Goal: Complete application form: Complete application form

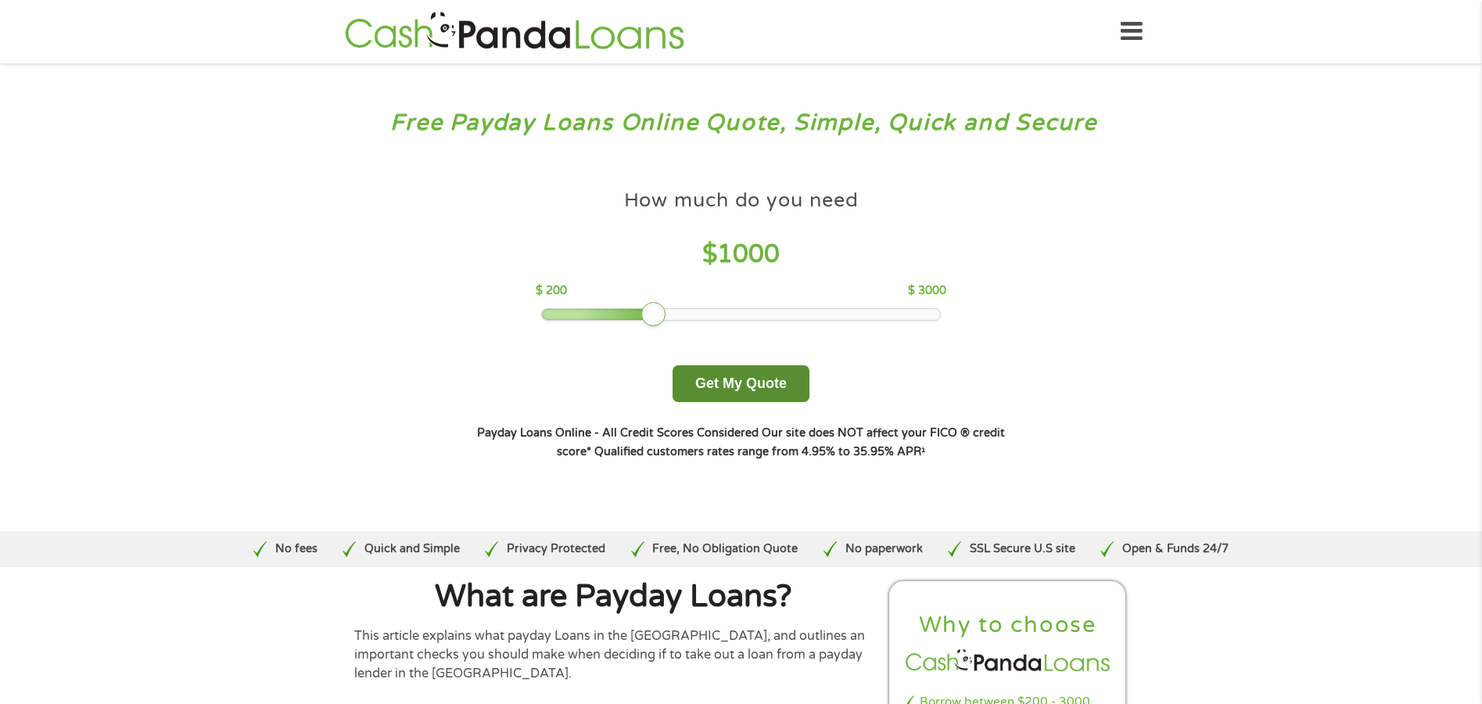
click at [704, 374] on button "Get My Quote" at bounding box center [740, 383] width 137 height 37
drag, startPoint x: 697, startPoint y: 309, endPoint x: 892, endPoint y: 315, distance: 195.6
click at [892, 315] on div at bounding box center [741, 314] width 398 height 11
click at [927, 318] on div at bounding box center [741, 314] width 398 height 11
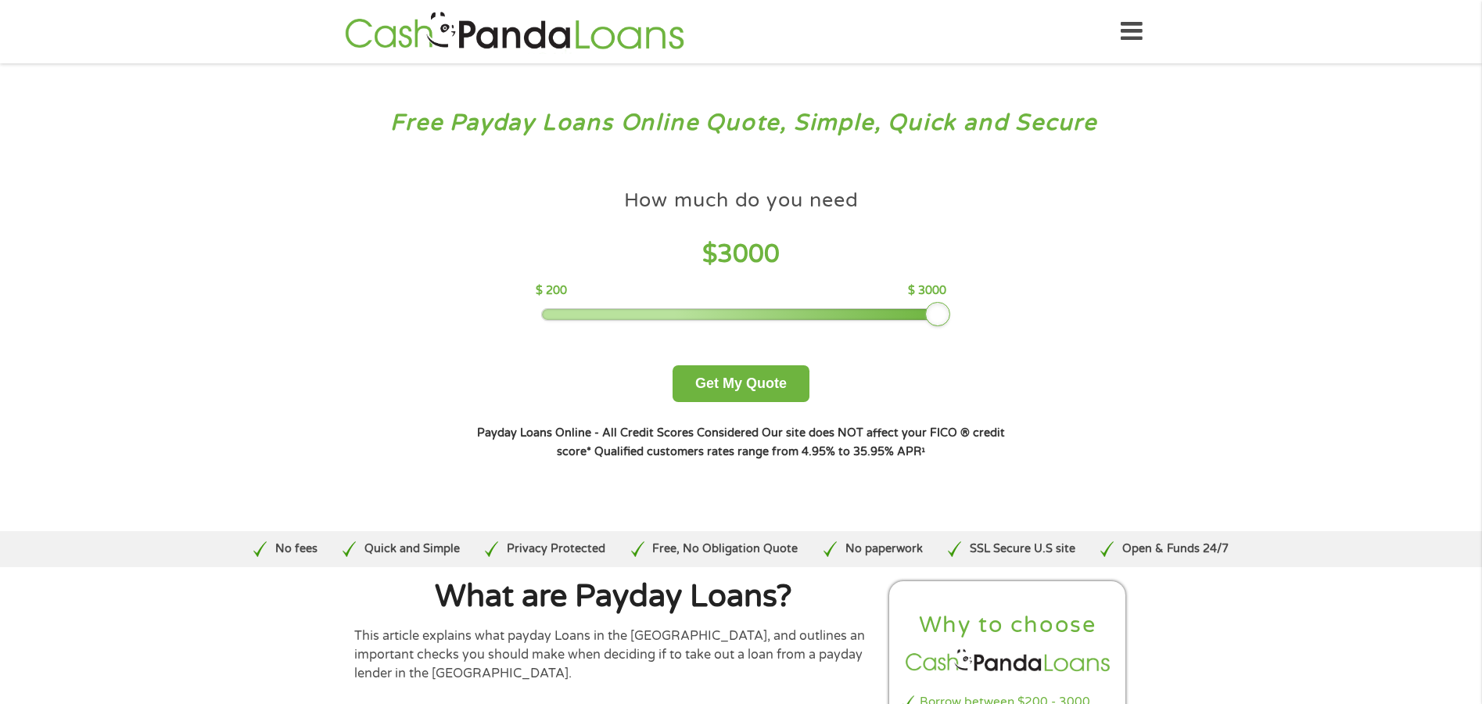
drag, startPoint x: 930, startPoint y: 317, endPoint x: 945, endPoint y: 317, distance: 15.6
click at [945, 317] on div at bounding box center [937, 314] width 25 height 25
click at [769, 375] on button "Get My Quote" at bounding box center [740, 383] width 137 height 37
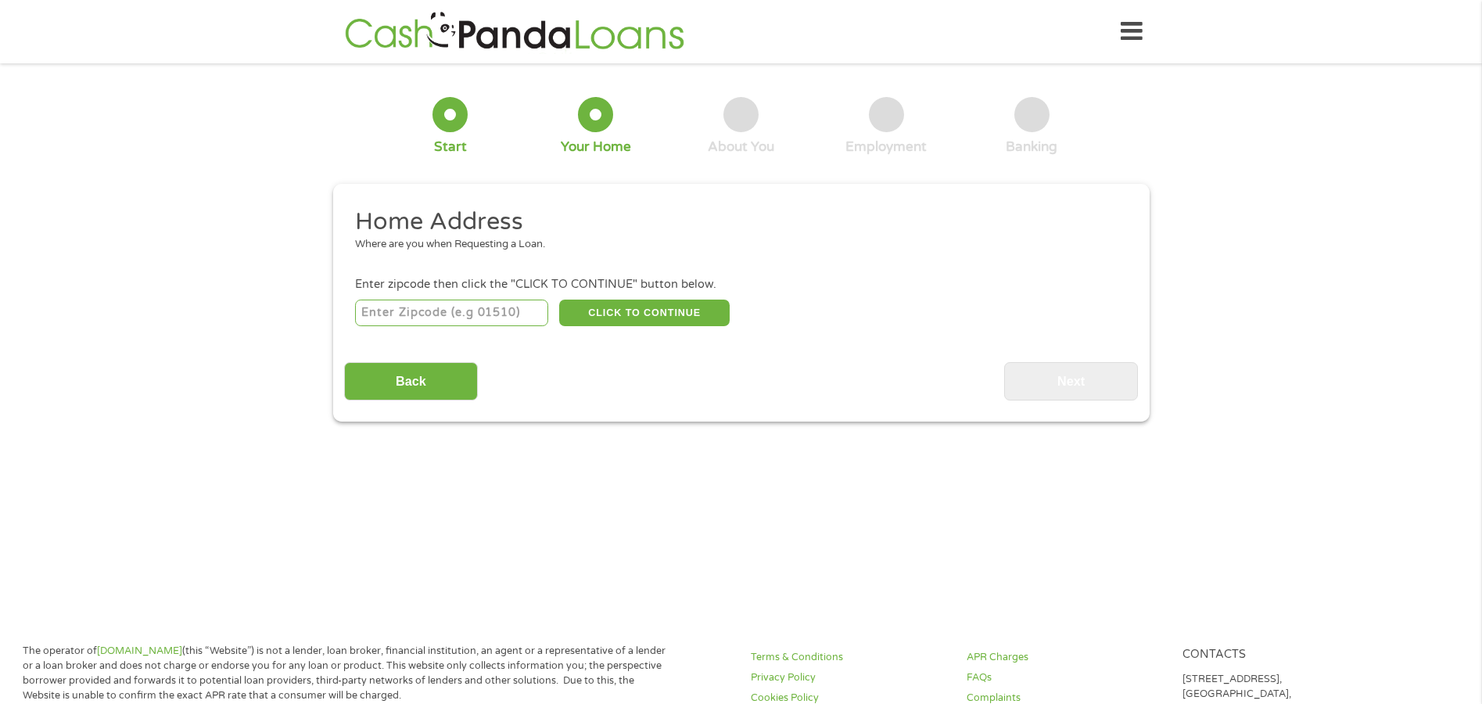
click at [432, 299] on input "number" at bounding box center [451, 312] width 193 height 27
type input "20745"
click at [644, 303] on button "CLICK TO CONTINUE" at bounding box center [644, 312] width 170 height 27
type input "20745"
type input "Oxon Hill"
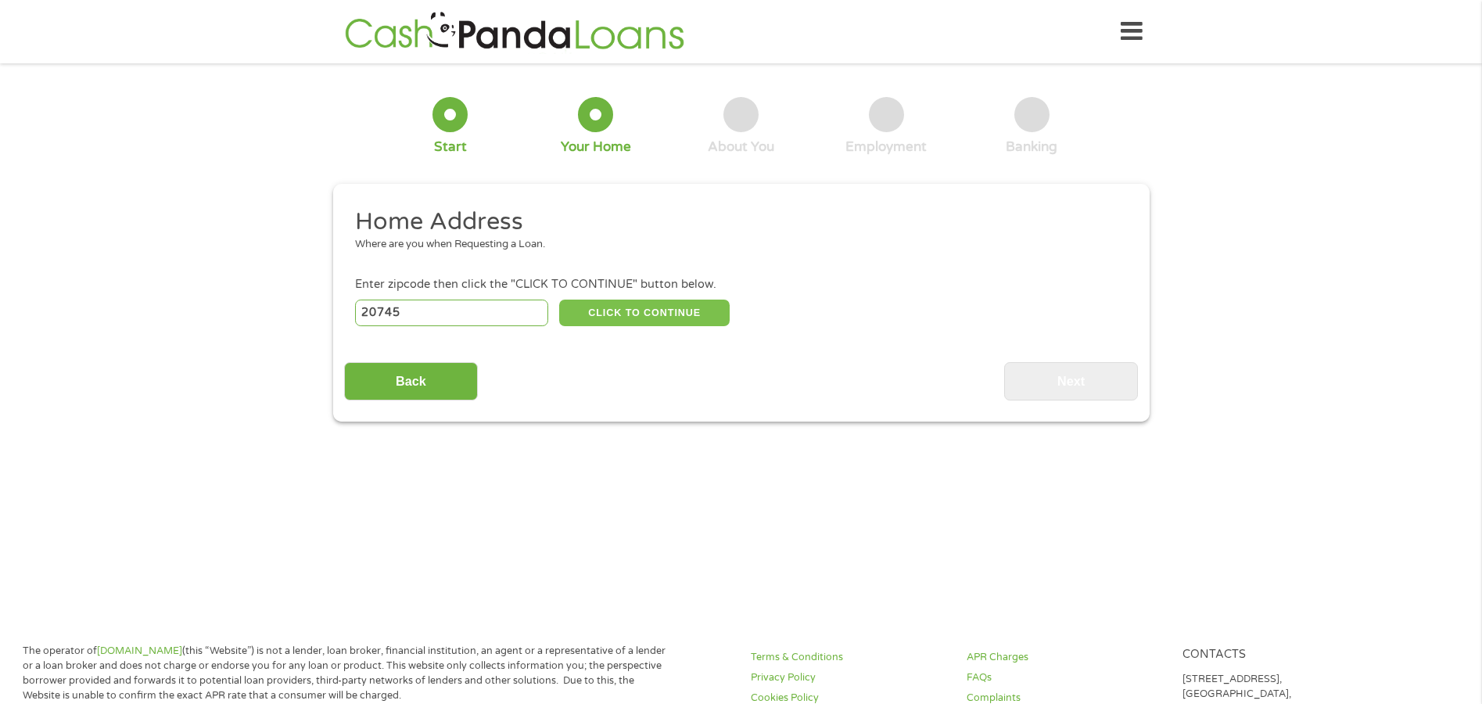
select select "Maryland"
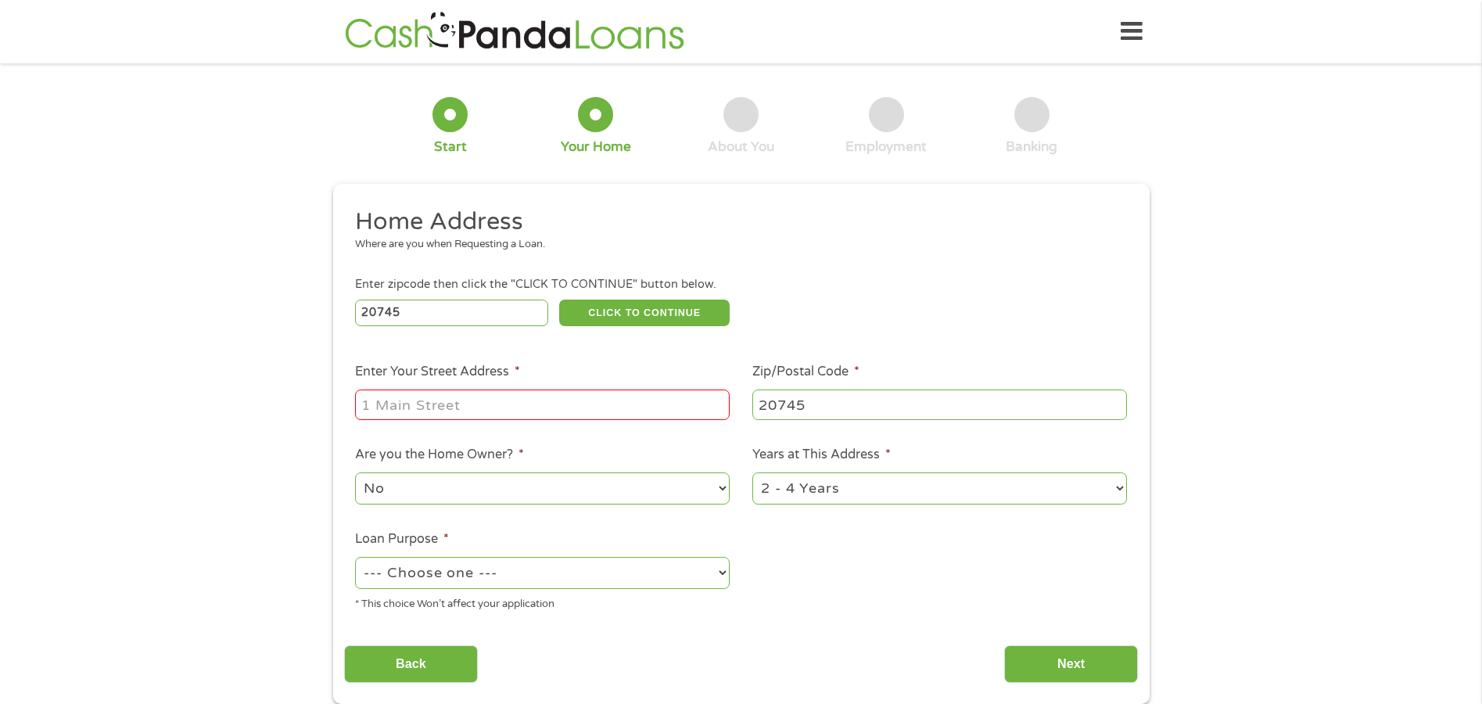
click at [520, 402] on input "Enter Your Street Address *" at bounding box center [542, 404] width 375 height 30
type input "1906 Jarvis Ave"
click at [906, 488] on select "1 Year or less 1 - 2 Years 2 - 4 Years Over 4 Years" at bounding box center [939, 488] width 375 height 32
select select "60months"
click at [752, 472] on select "1 Year or less 1 - 2 Years 2 - 4 Years Over 4 Years" at bounding box center [939, 488] width 375 height 32
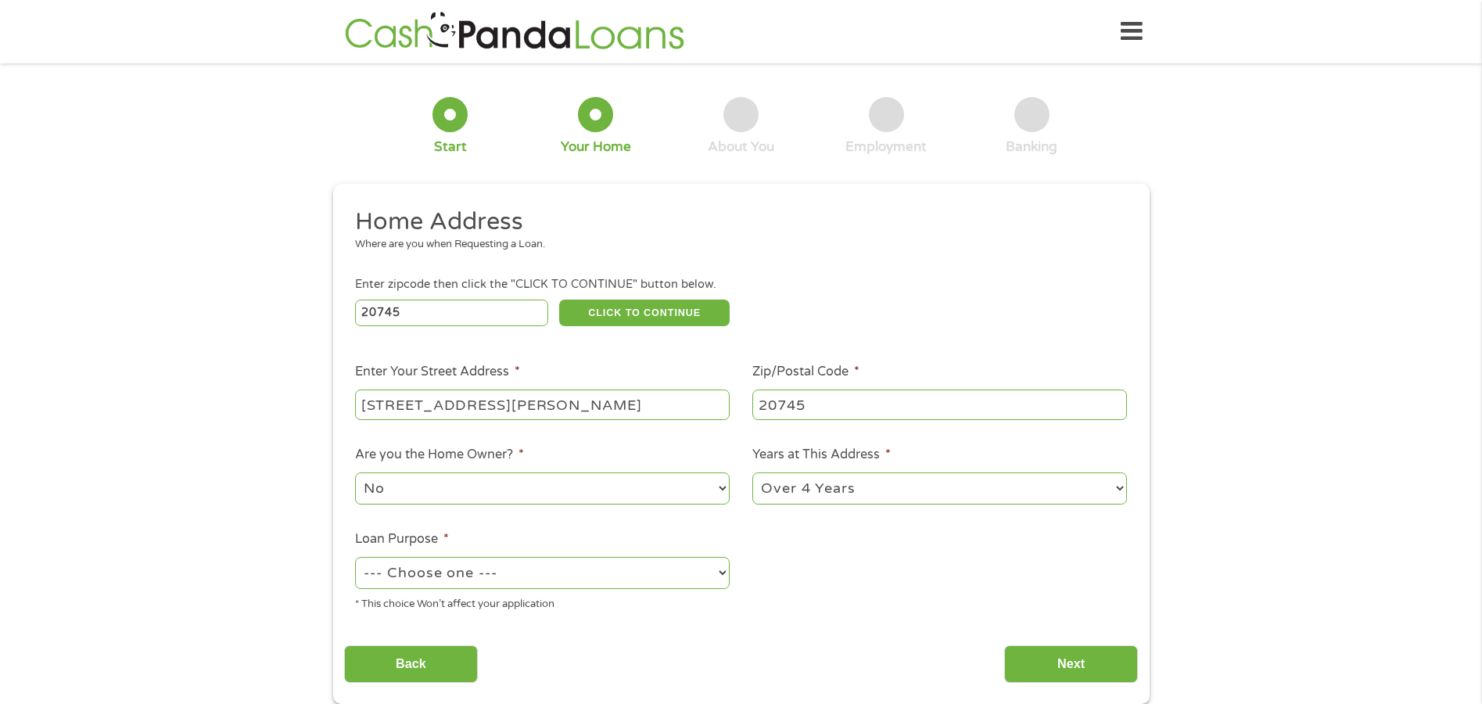
click at [610, 583] on select "--- Choose one --- Pay Bills Debt Consolidation Home Improvement Major Purchase…" at bounding box center [542, 573] width 375 height 32
select select "paybills"
click at [355, 557] on select "--- Choose one --- Pay Bills Debt Consolidation Home Improvement Major Purchase…" at bounding box center [542, 573] width 375 height 32
click at [1114, 656] on input "Next" at bounding box center [1071, 664] width 134 height 38
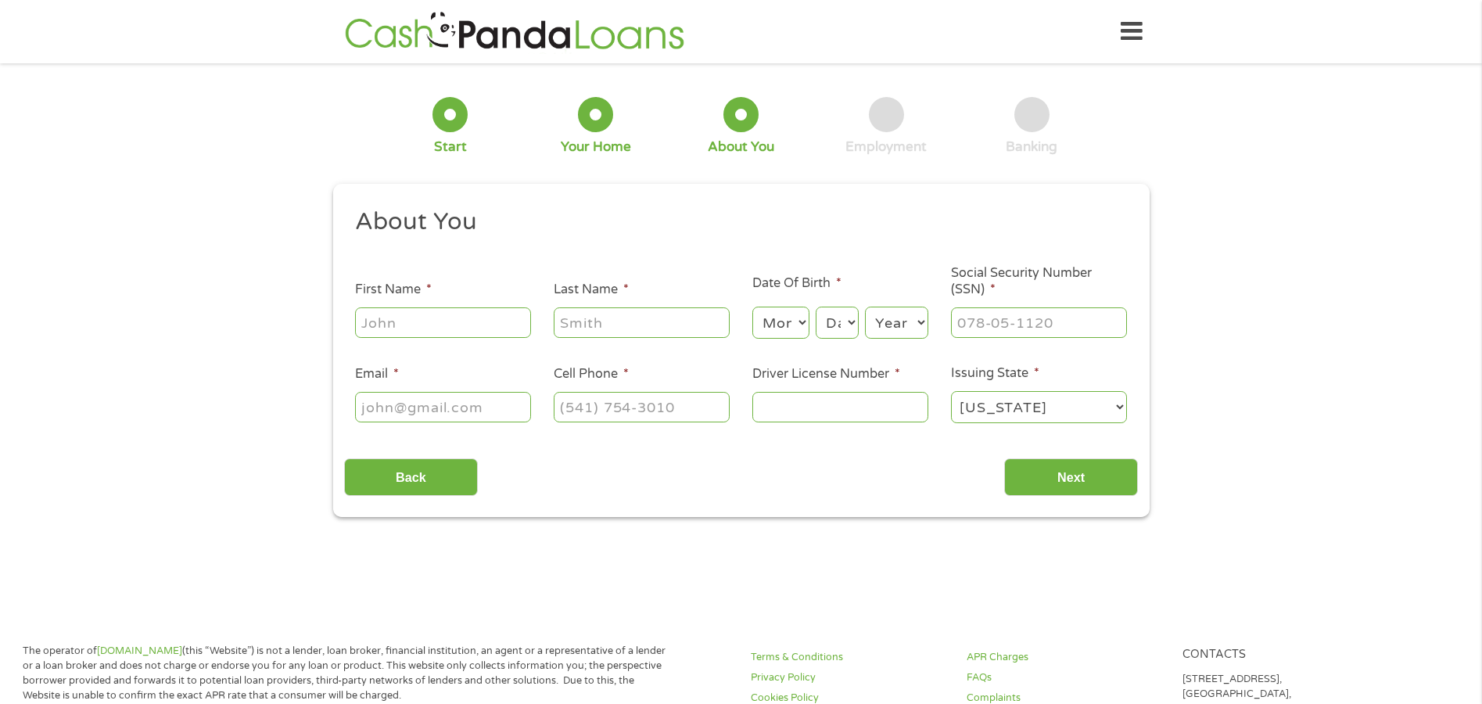
scroll to position [6, 6]
click at [485, 328] on input "First Name *" at bounding box center [443, 322] width 176 height 30
click at [479, 315] on input "L" at bounding box center [443, 322] width 176 height 30
type input "Lynette"
type input "Shelton"
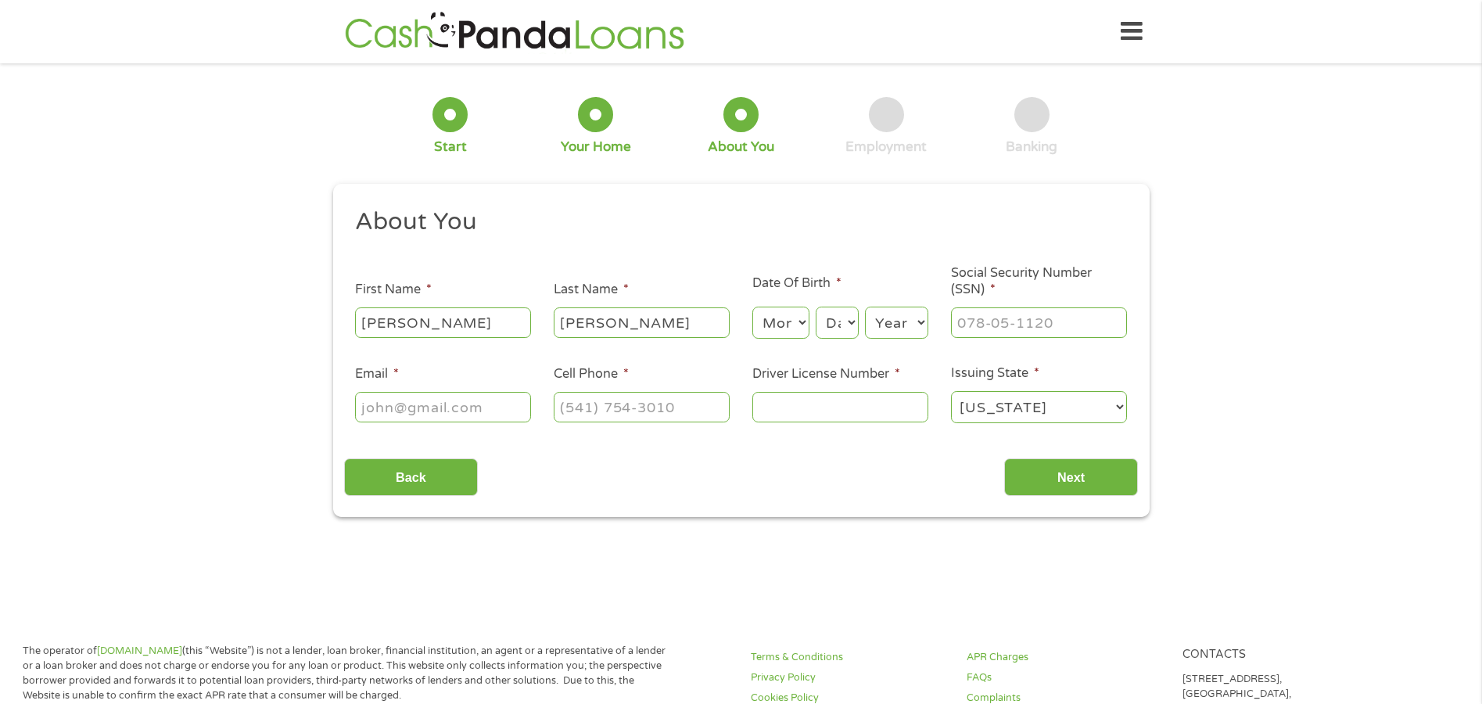
click at [790, 315] on select "Month 1 2 3 4 5 6 7 8 9 10 11 12" at bounding box center [780, 323] width 57 height 32
select select "3"
click at [752, 307] on select "Month 1 2 3 4 5 6 7 8 9 10 11 12" at bounding box center [780, 323] width 57 height 32
click at [841, 326] on select "Day 1 2 3 4 5 6 7 8 9 10 11 12 13 14 15 16 17 18 19 20 21 22 23 24 25 26 27 28 …" at bounding box center [837, 323] width 42 height 32
select select "28"
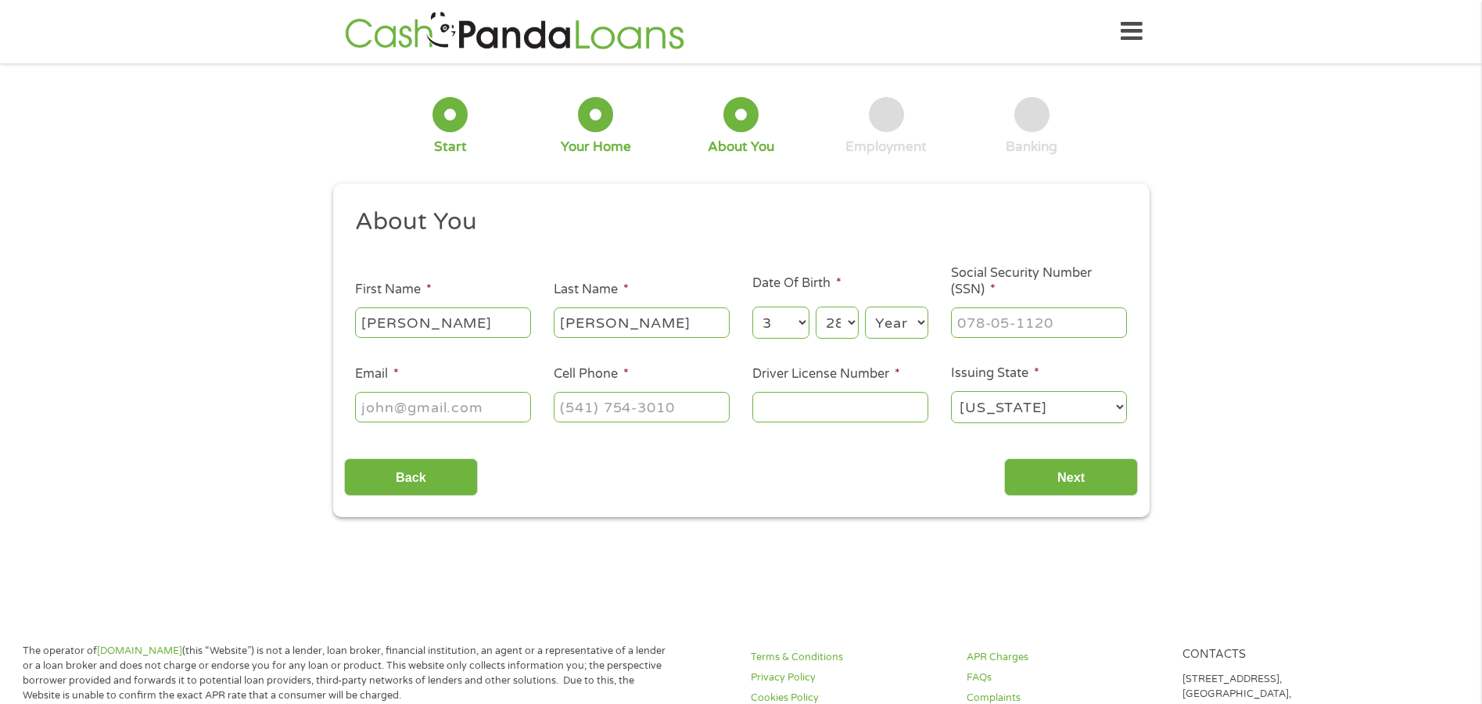
click at [816, 307] on select "Day 1 2 3 4 5 6 7 8 9 10 11 12 13 14 15 16 17 18 19 20 21 22 23 24 25 26 27 28 …" at bounding box center [837, 323] width 42 height 32
click at [902, 326] on select "Year 2007 2006 2005 2004 2003 2002 2001 2000 1999 1998 1997 1996 1995 1994 1993…" at bounding box center [896, 323] width 63 height 32
select select "1970"
click at [865, 307] on select "Year 2007 2006 2005 2004 2003 2002 2001 2000 1999 1998 1997 1996 1995 1994 1993…" at bounding box center [896, 323] width 63 height 32
click at [1017, 310] on input "___-__-____" at bounding box center [1039, 322] width 176 height 30
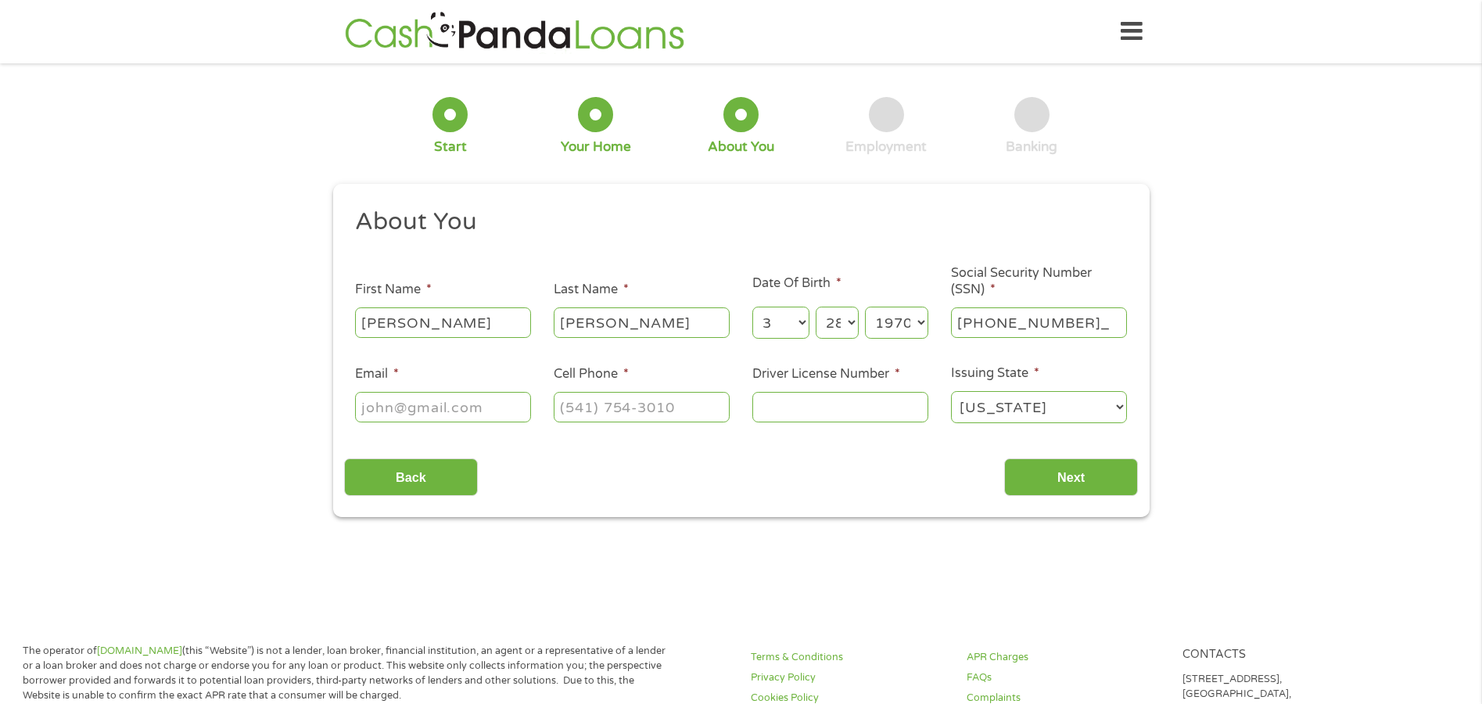
type input "578-92-8364"
click at [486, 412] on input "Email *" at bounding box center [443, 407] width 176 height 30
type input "sexyvolkin@yahoo.com"
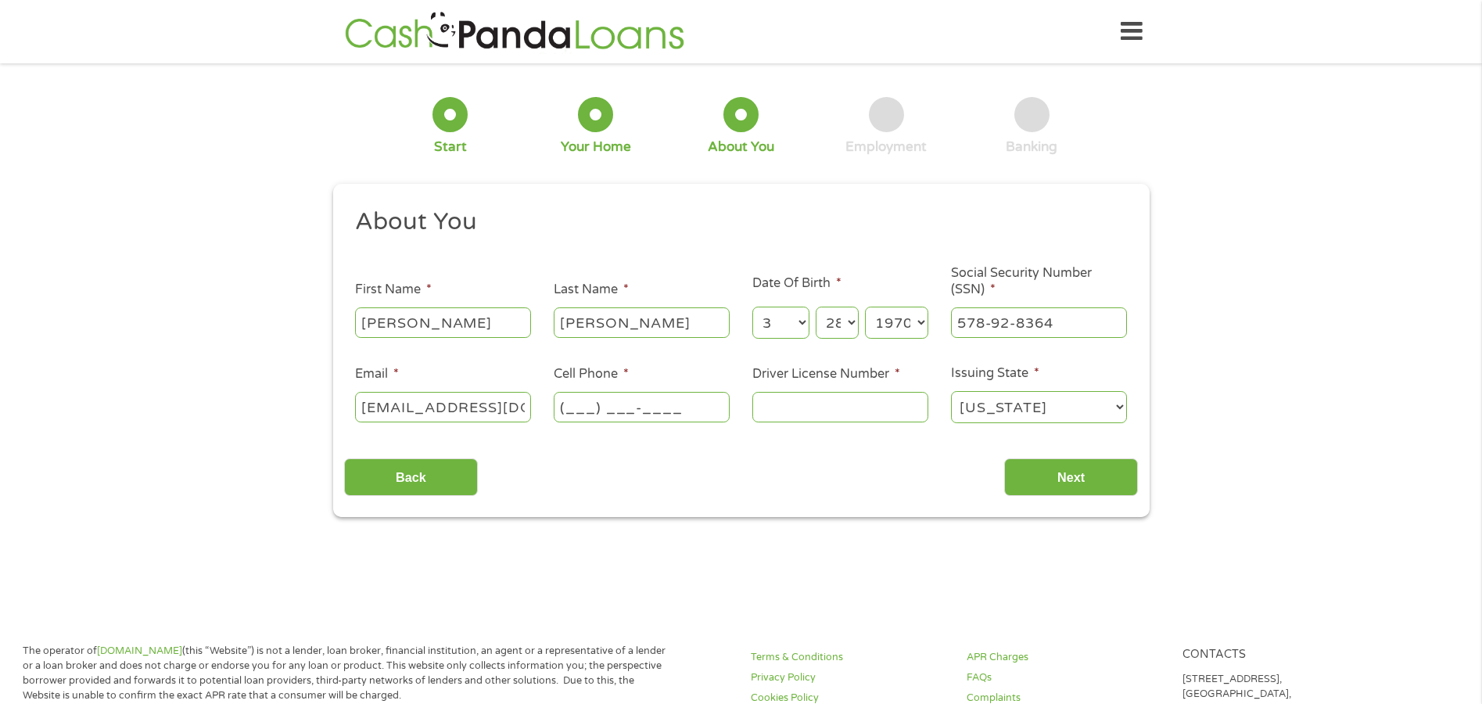
click at [601, 406] on input "(___) ___-____" at bounding box center [642, 407] width 176 height 30
type input "(240) 381-8415"
click at [831, 403] on input "Driver License Number *" at bounding box center [840, 407] width 176 height 30
type input "10273808669"
click at [1070, 485] on input "Next" at bounding box center [1071, 477] width 134 height 38
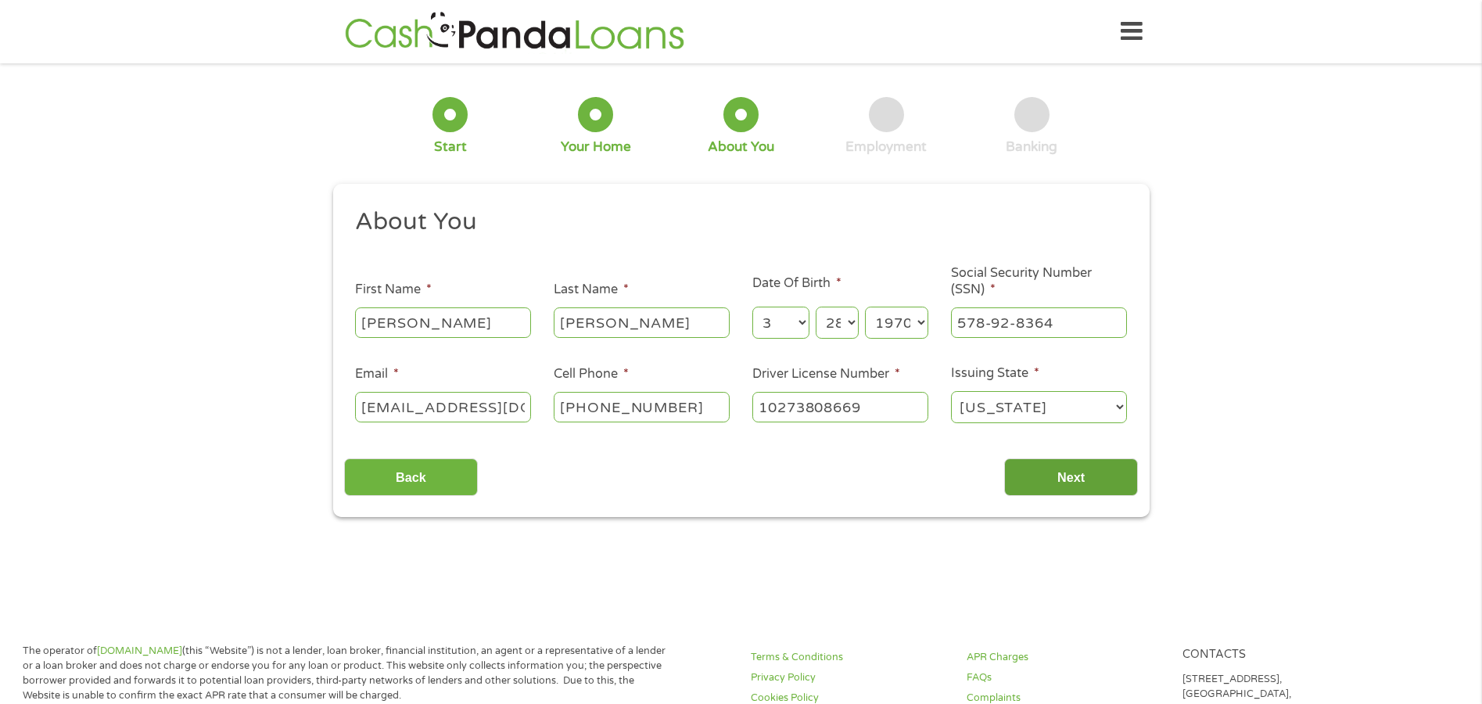
click at [1081, 480] on input "Next" at bounding box center [1071, 477] width 134 height 38
click at [1073, 475] on input "Next" at bounding box center [1071, 477] width 134 height 38
click at [1050, 477] on input "Next" at bounding box center [1071, 477] width 134 height 38
click at [1048, 477] on input "Next" at bounding box center [1071, 477] width 134 height 38
drag, startPoint x: 1049, startPoint y: 475, endPoint x: 1021, endPoint y: 476, distance: 28.2
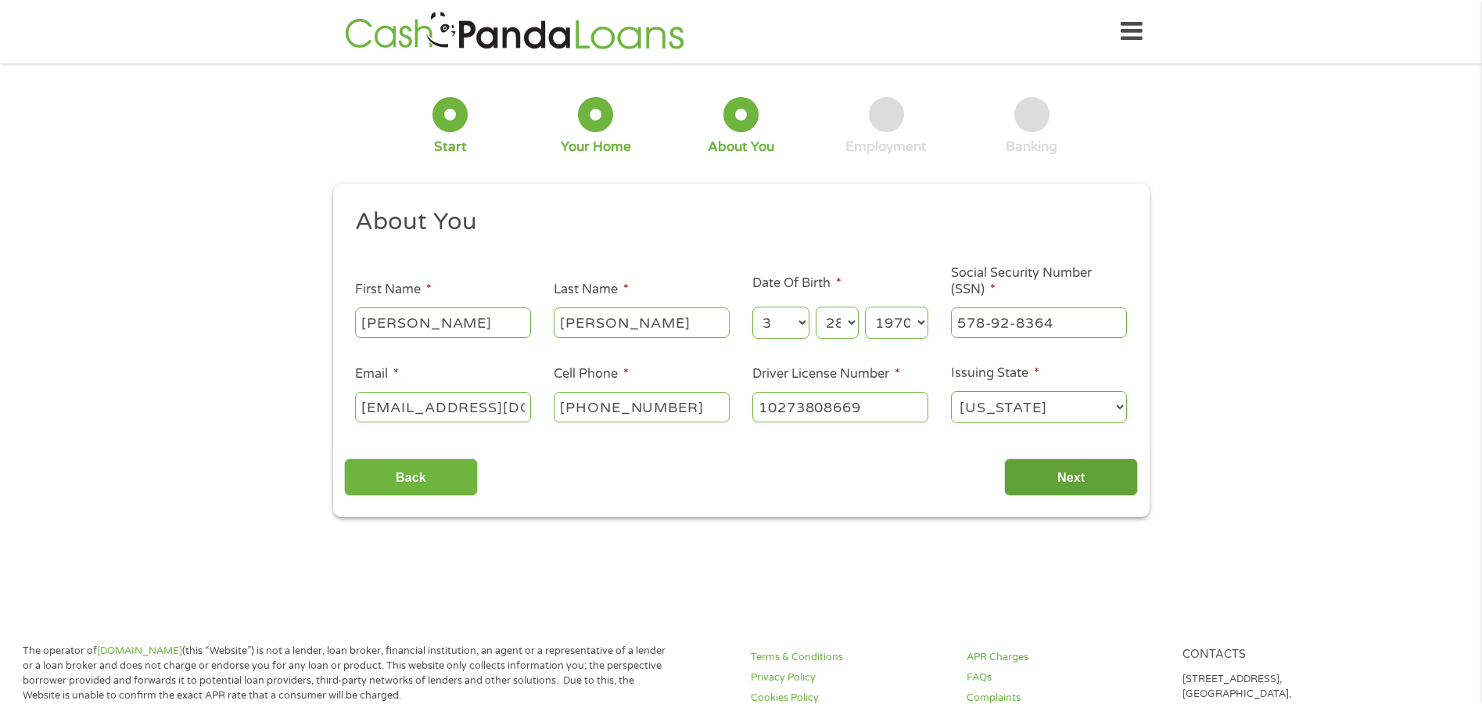
click at [1021, 476] on input "Next" at bounding box center [1071, 477] width 134 height 38
click at [1062, 473] on input "Next" at bounding box center [1071, 477] width 134 height 38
click at [1050, 469] on input "Next" at bounding box center [1071, 477] width 134 height 38
click at [808, 325] on select "Month 1 2 3 4 5 6 7 8 9 10 11 12" at bounding box center [780, 323] width 57 height 32
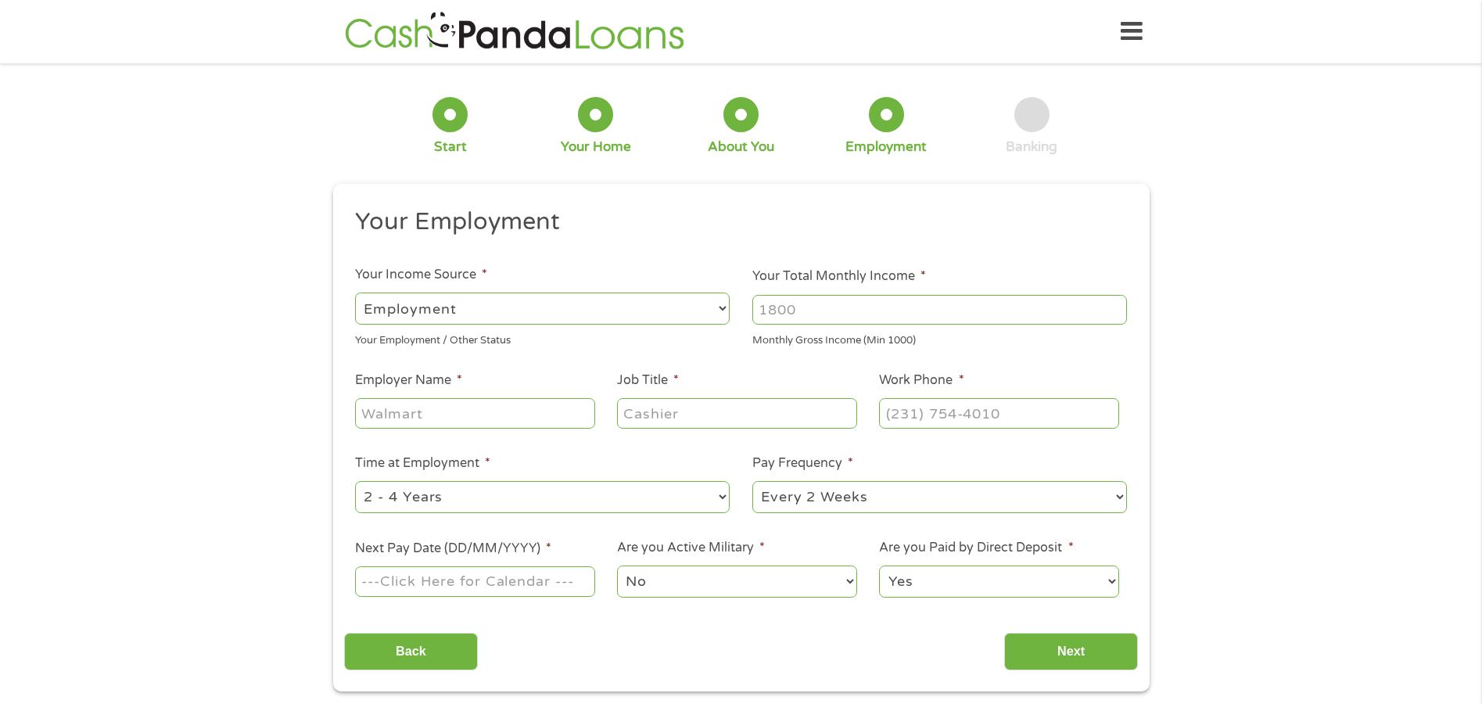
click at [787, 409] on input "Job Title *" at bounding box center [736, 413] width 239 height 30
drag, startPoint x: 541, startPoint y: 296, endPoint x: 589, endPoint y: 302, distance: 48.1
click at [543, 296] on select "--- Choose one --- Employment Self Employed Benefits" at bounding box center [542, 308] width 375 height 32
click at [867, 314] on input "Your Total Monthly Income *" at bounding box center [939, 310] width 375 height 30
drag, startPoint x: 864, startPoint y: 314, endPoint x: 713, endPoint y: 314, distance: 150.9
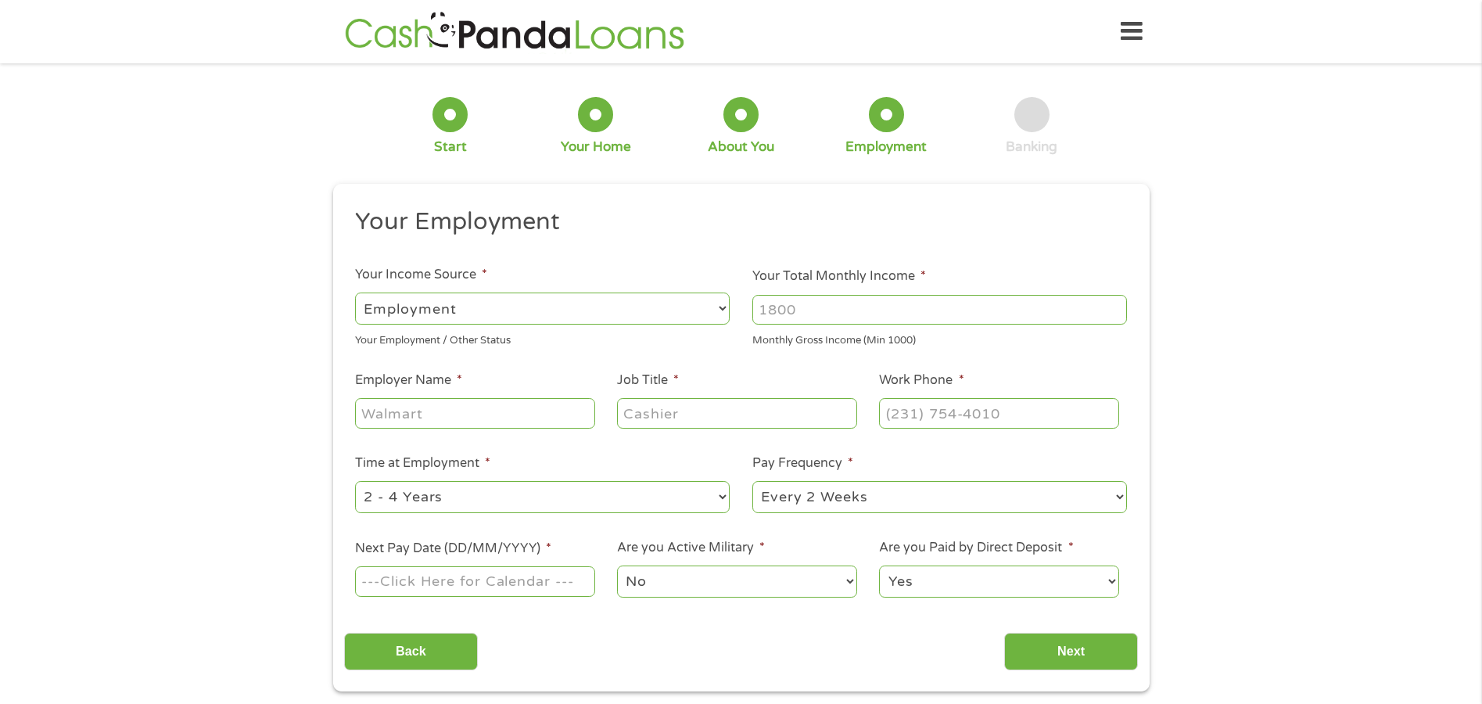
click at [715, 314] on ul "Your Employment Your Income Source * --- Choose one --- Employment Self Employe…" at bounding box center [741, 408] width 794 height 405
type input "4798"
click at [507, 401] on input "Employer Name *" at bounding box center [474, 413] width 239 height 30
type input "Department of Labor"
click at [650, 411] on input "Job Title *" at bounding box center [736, 413] width 239 height 30
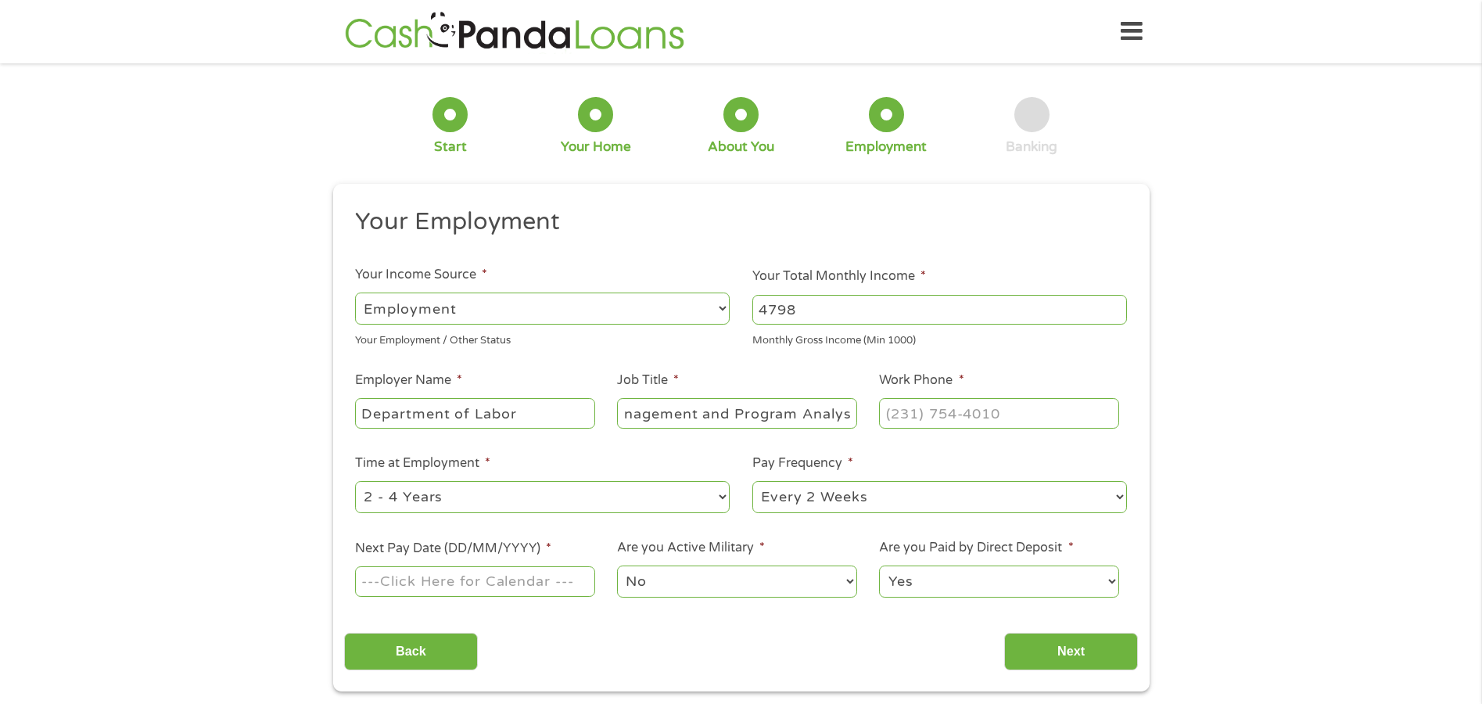
scroll to position [0, 31]
type input "Management and Program Analyst"
click at [995, 412] on input "(___) ___-____" at bounding box center [998, 413] width 239 height 30
type input "(202) 693-0334"
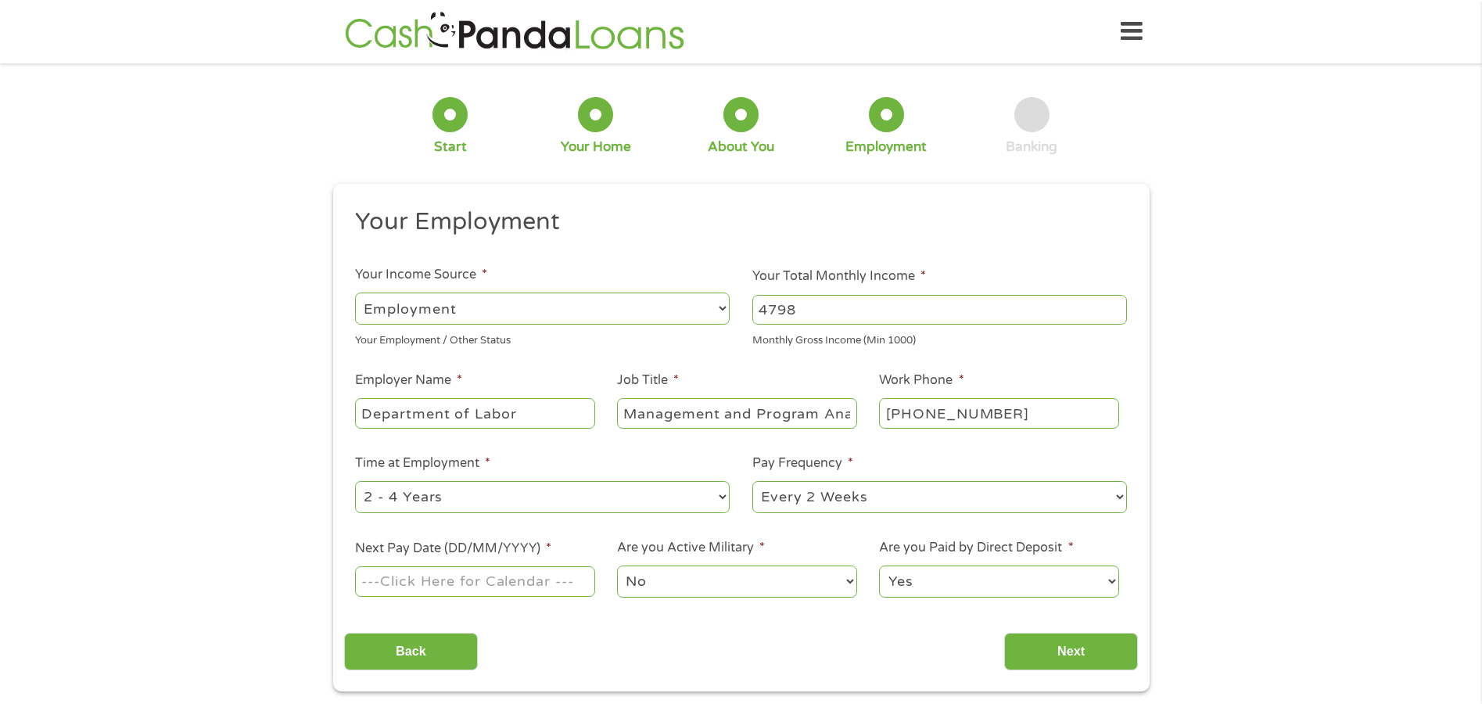
click at [711, 494] on select "--- Choose one --- 1 Year or less 1 - 2 Years 2 - 4 Years Over 4 Years" at bounding box center [542, 497] width 375 height 32
select select "60months"
click at [355, 481] on select "--- Choose one --- 1 Year or less 1 - 2 Years 2 - 4 Years Over 4 Years" at bounding box center [542, 497] width 375 height 32
click at [534, 583] on input "Next Pay Date (DD/MM/YYYY) *" at bounding box center [474, 581] width 239 height 30
type input "15/09/2025"
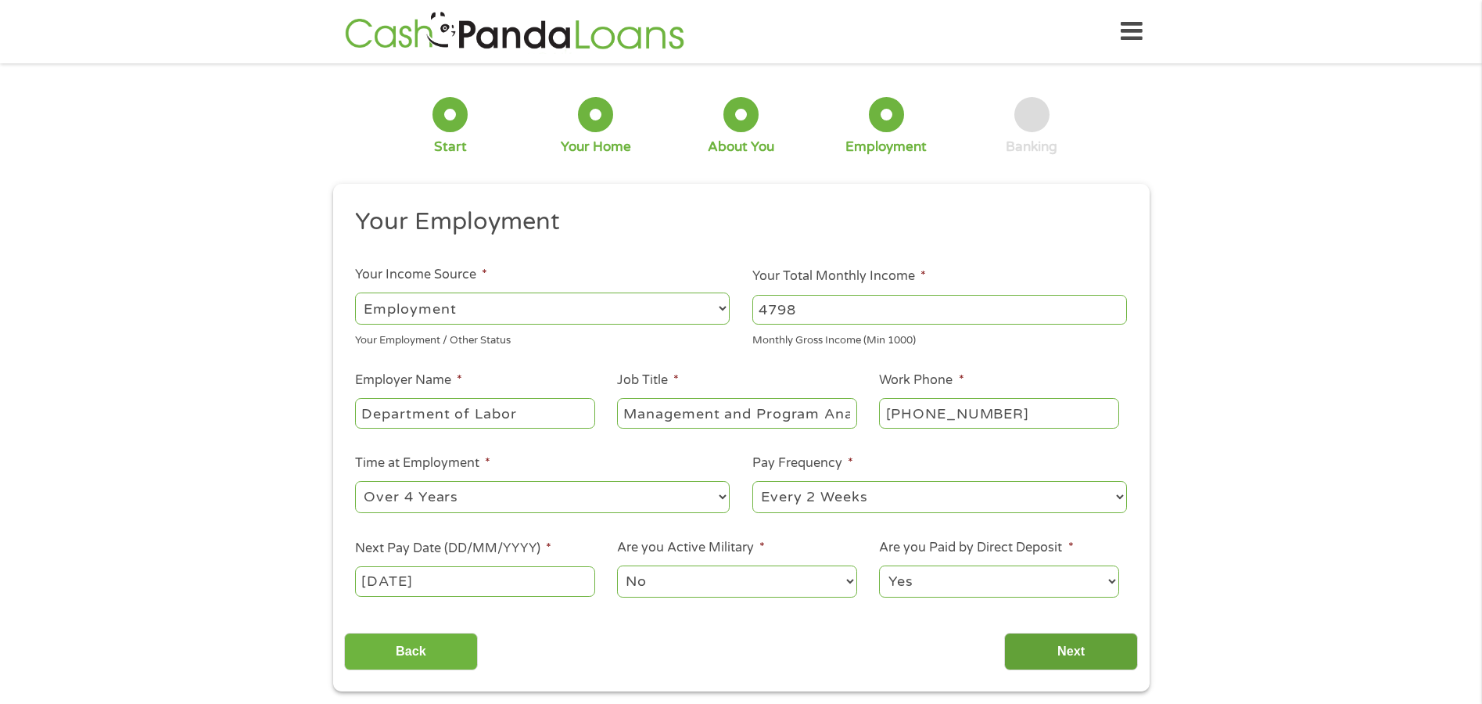
click at [1067, 645] on input "Next" at bounding box center [1071, 652] width 134 height 38
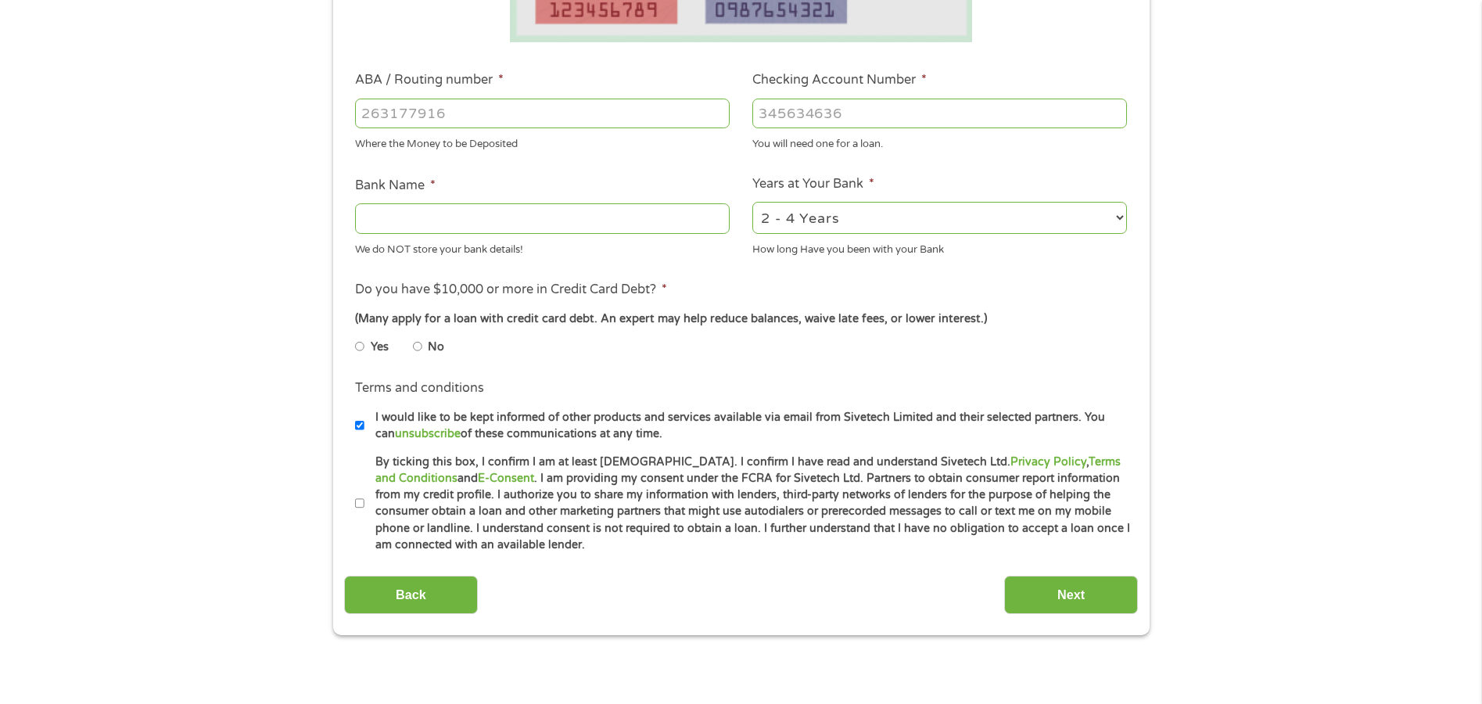
scroll to position [547, 0]
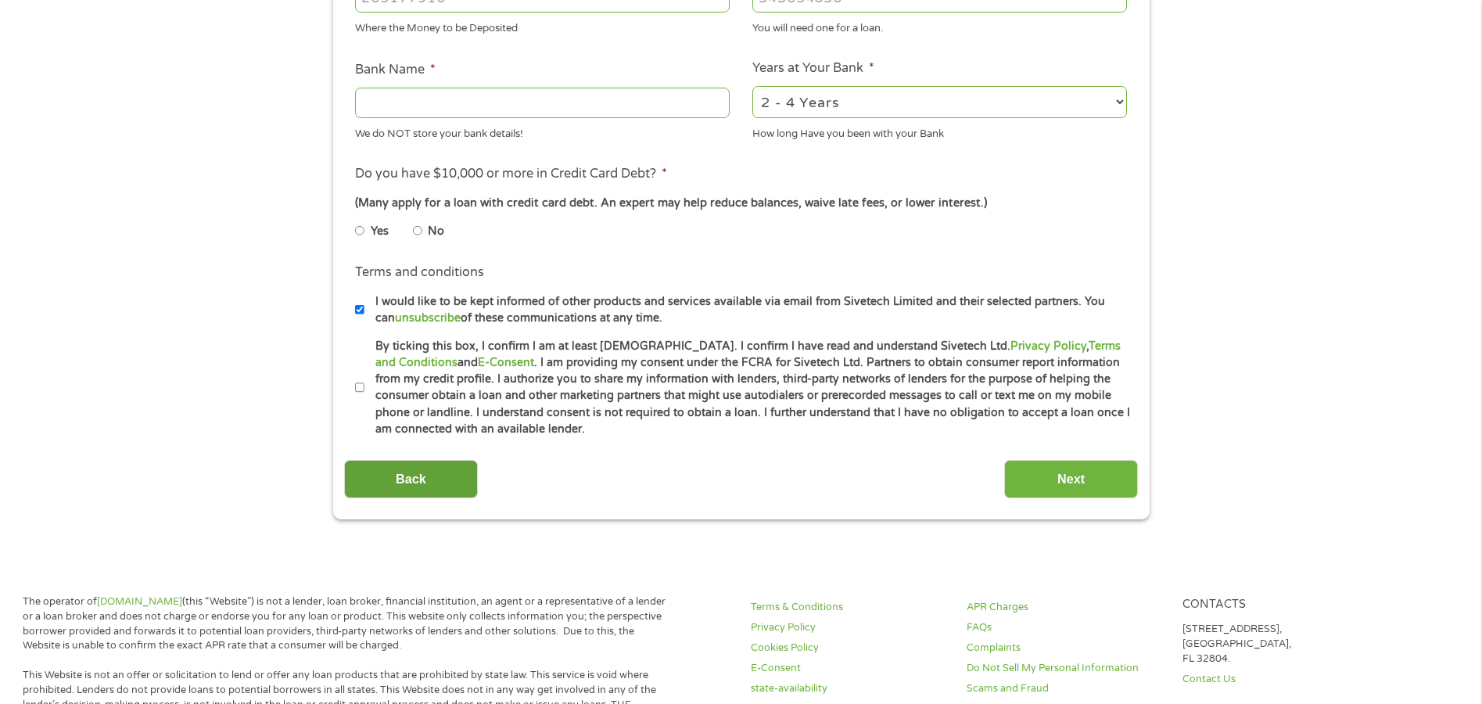
click at [384, 483] on input "Back" at bounding box center [411, 479] width 134 height 38
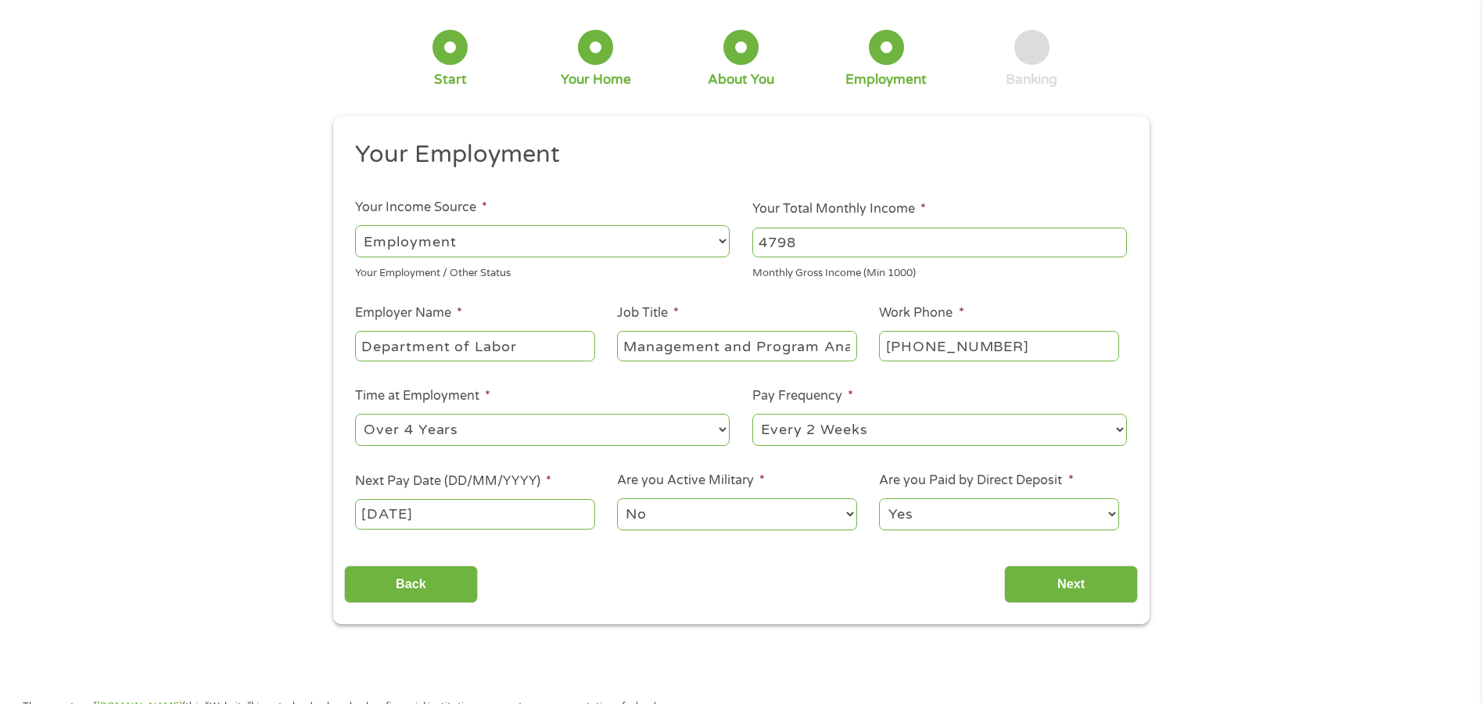
scroll to position [0, 0]
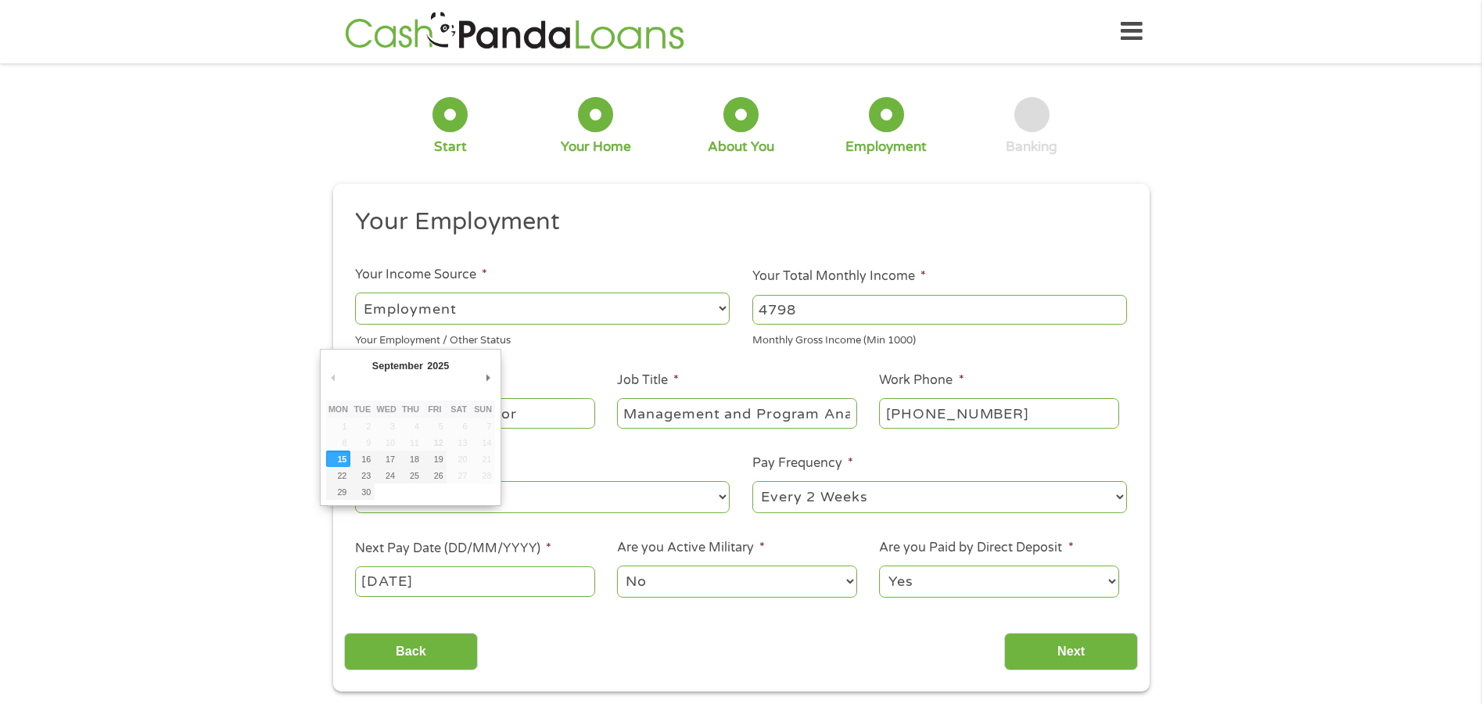
click at [473, 586] on input "15/09/2025" at bounding box center [474, 581] width 239 height 30
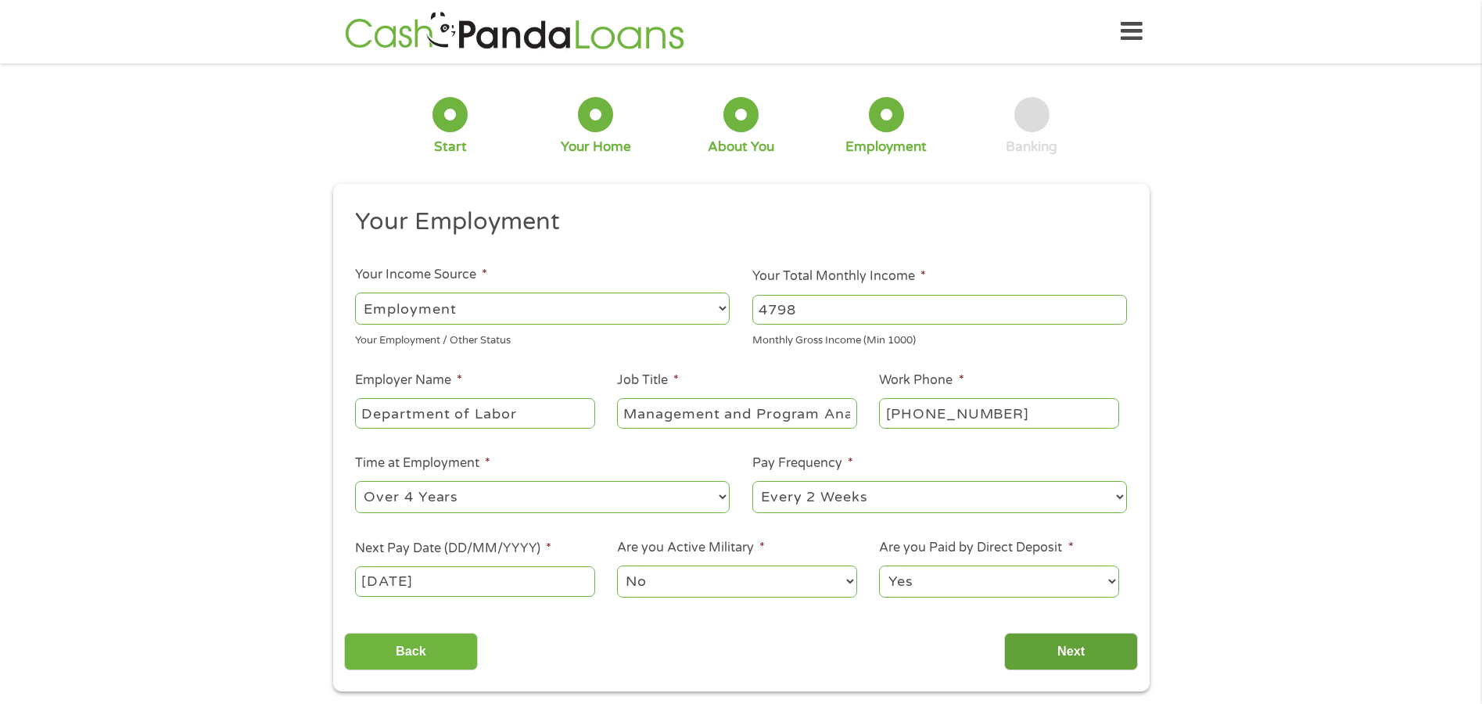
click at [1085, 652] on input "Next" at bounding box center [1071, 652] width 134 height 38
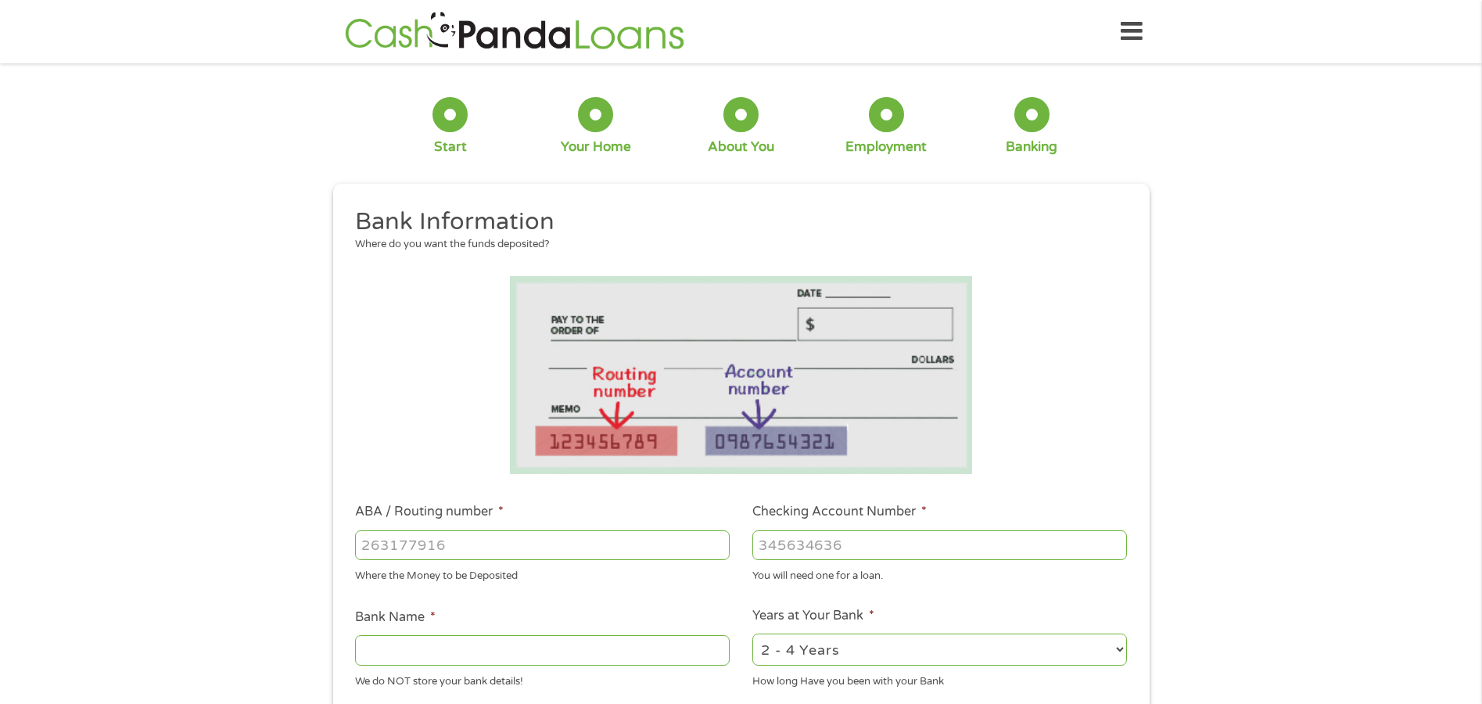
click at [606, 552] on input "ABA / Routing number *" at bounding box center [542, 545] width 375 height 30
type input "256074974"
type input "NAVY FEDERAL CREDIT UNION"
type input "256074974"
click at [795, 549] on input "Checking Account Number *" at bounding box center [939, 545] width 375 height 30
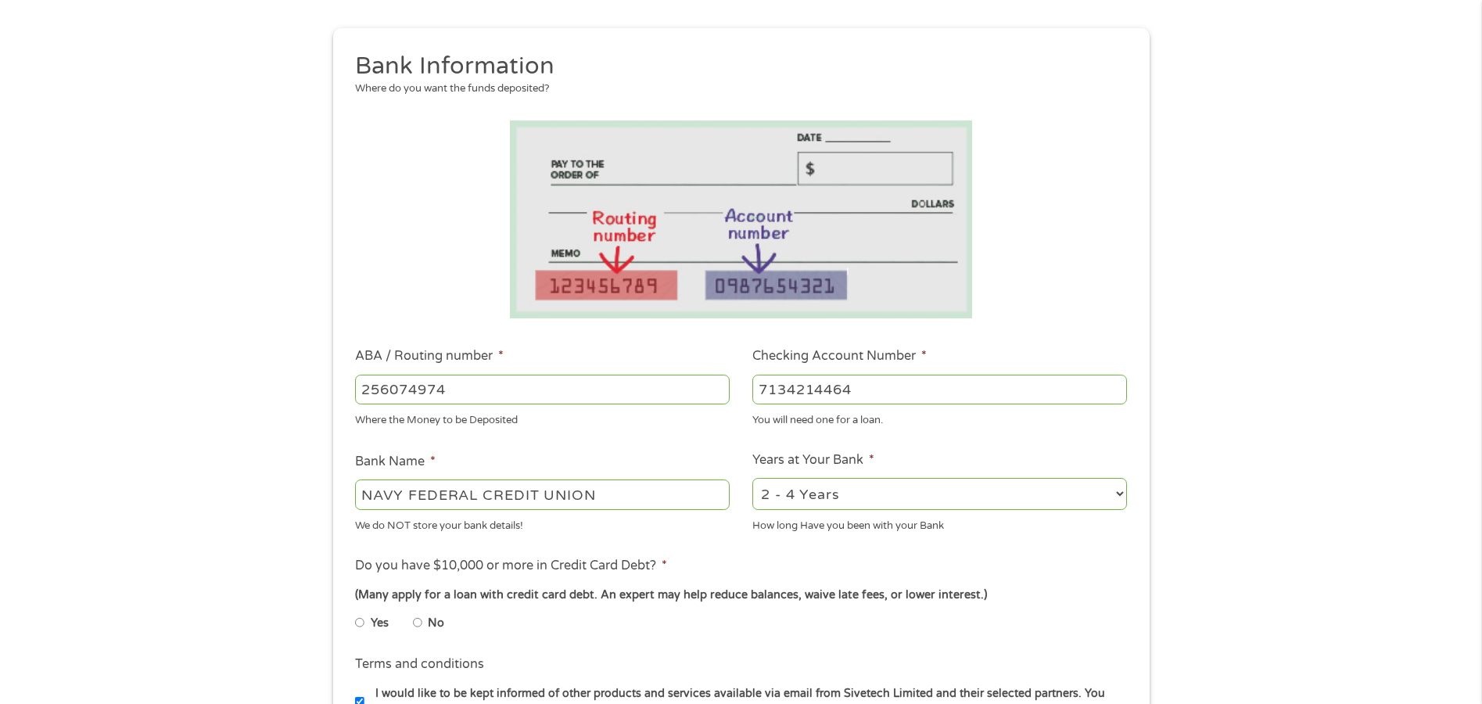
scroll to position [156, 0]
type input "7134214464"
click at [916, 493] on select "2 - 4 Years 6 - 12 Months 1 - 2 Years Over 4 Years" at bounding box center [939, 493] width 375 height 32
select select "60months"
click at [752, 477] on select "2 - 4 Years 6 - 12 Months 1 - 2 Years Over 4 Years" at bounding box center [939, 493] width 375 height 32
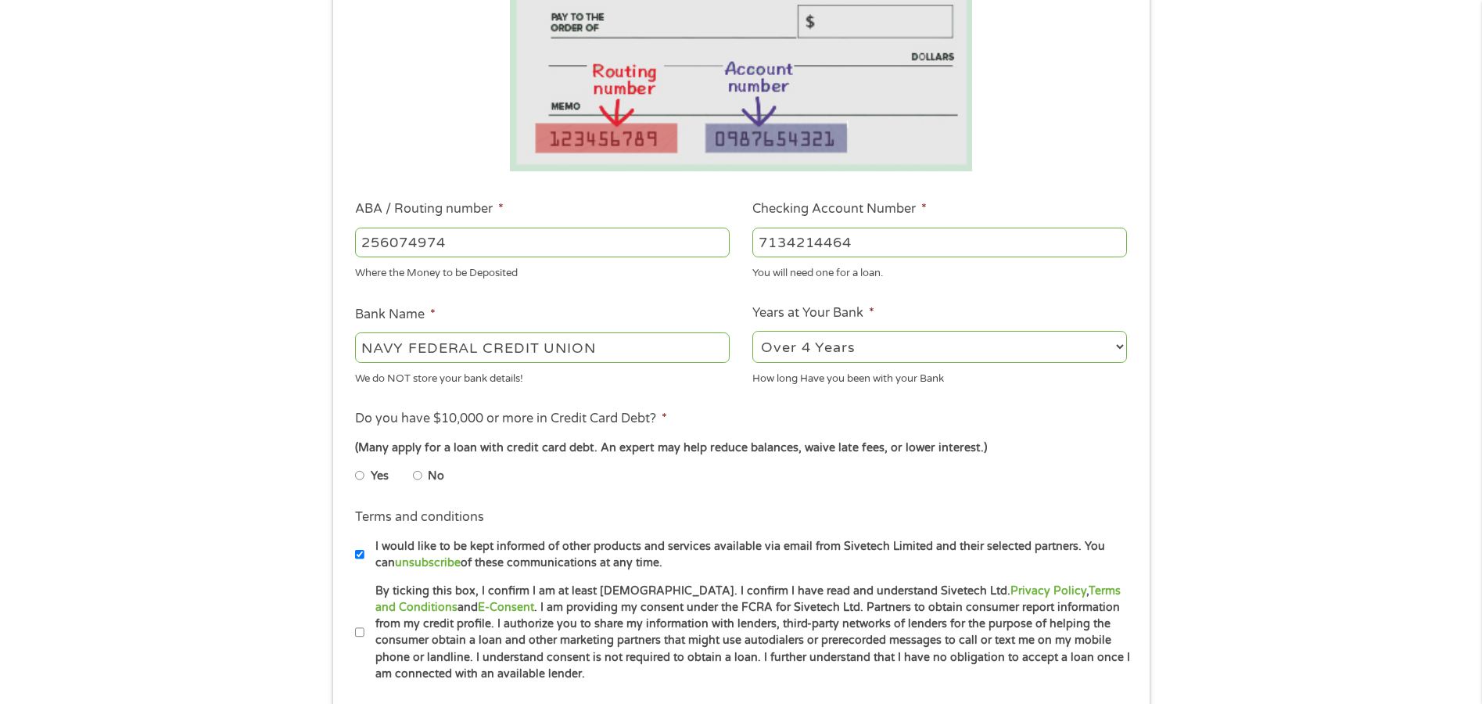
scroll to position [313, 0]
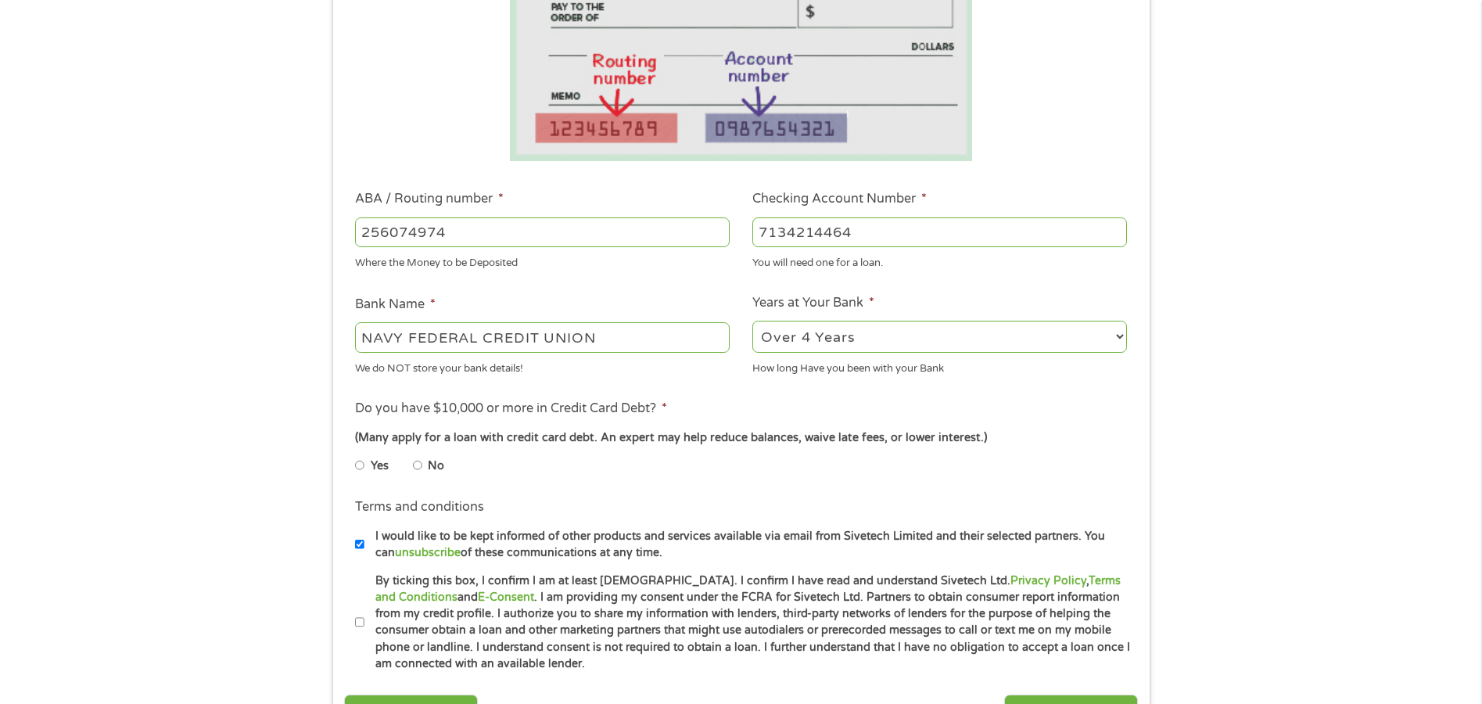
click at [419, 468] on input "No" at bounding box center [417, 465] width 9 height 25
radio input "true"
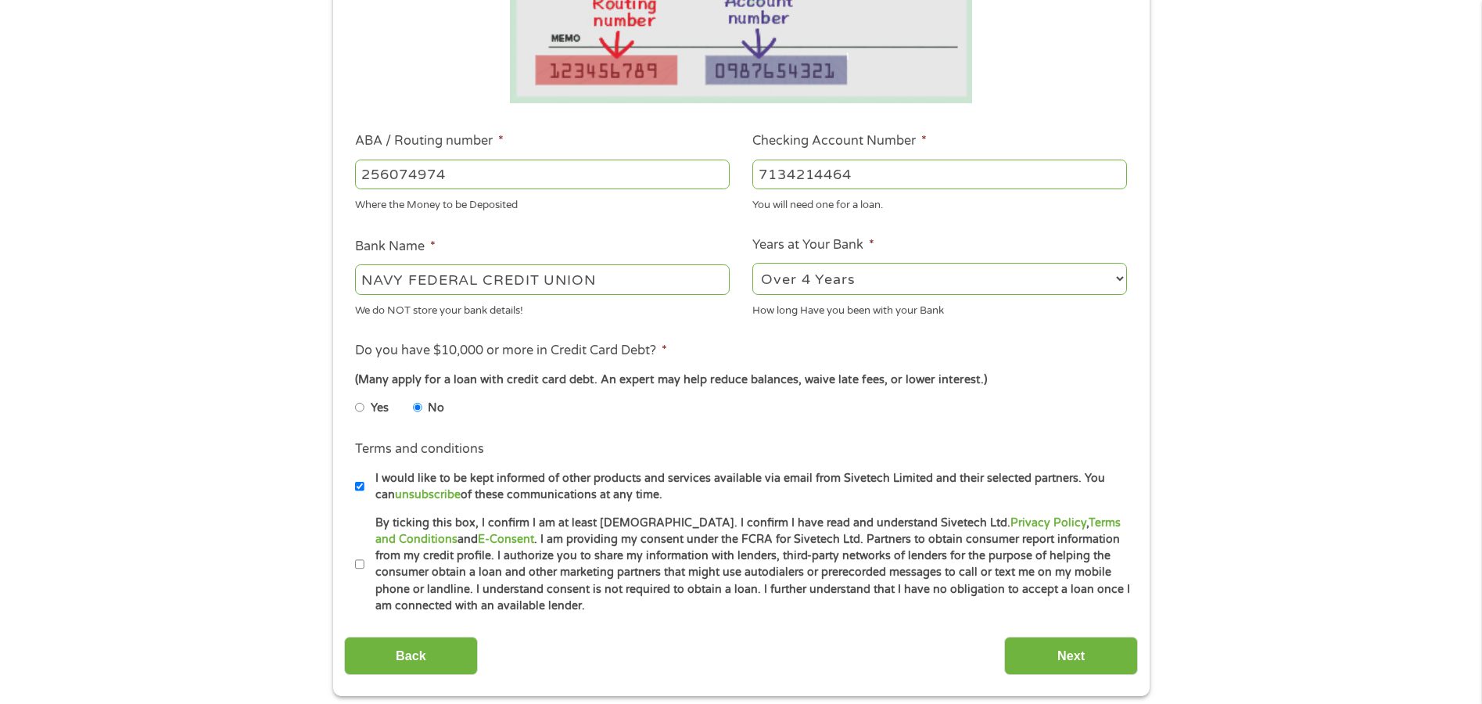
scroll to position [469, 0]
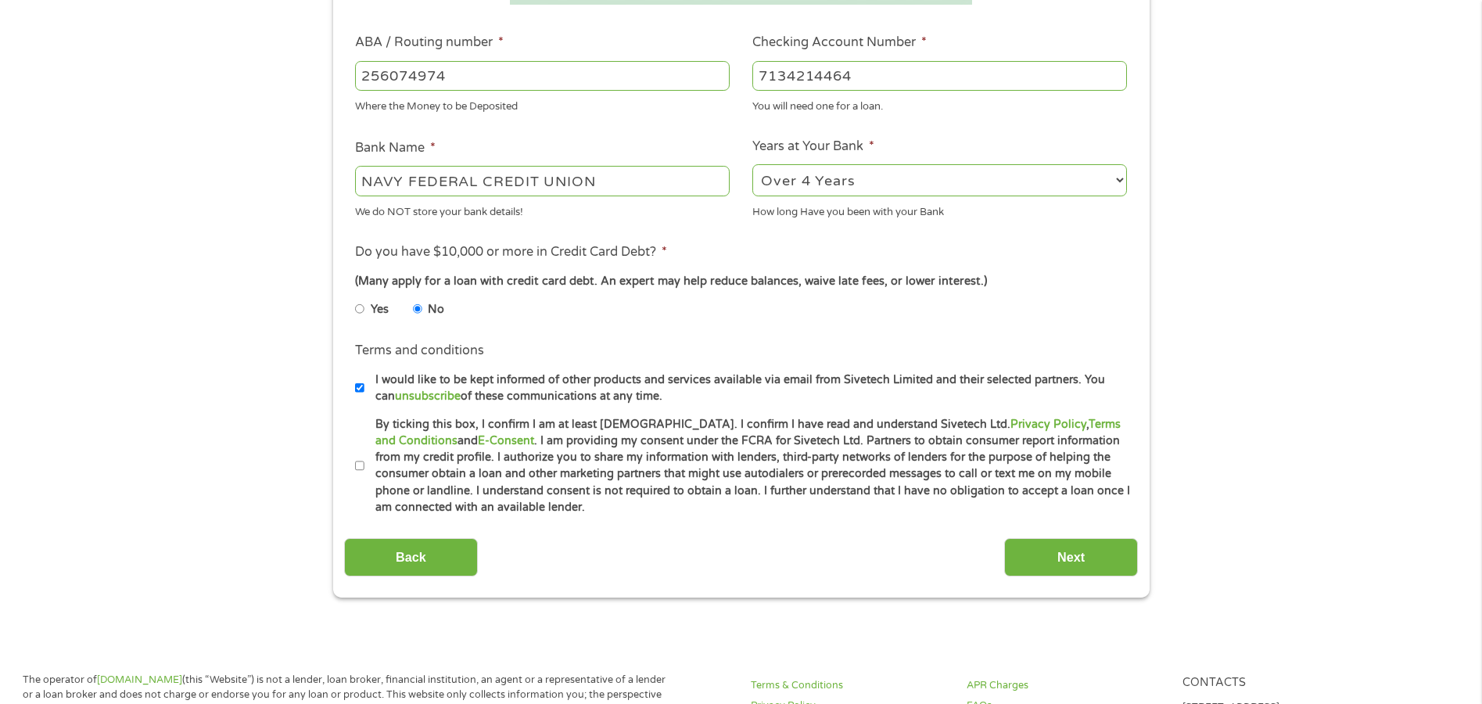
click at [361, 388] on input "I would like to be kept informed of other products and services available via e…" at bounding box center [359, 387] width 9 height 25
checkbox input "false"
click at [360, 459] on input "By ticking this box, I confirm I am at least 18 years old. I confirm I have rea…" at bounding box center [359, 466] width 9 height 25
checkbox input "true"
click at [1088, 554] on input "Next" at bounding box center [1071, 557] width 134 height 38
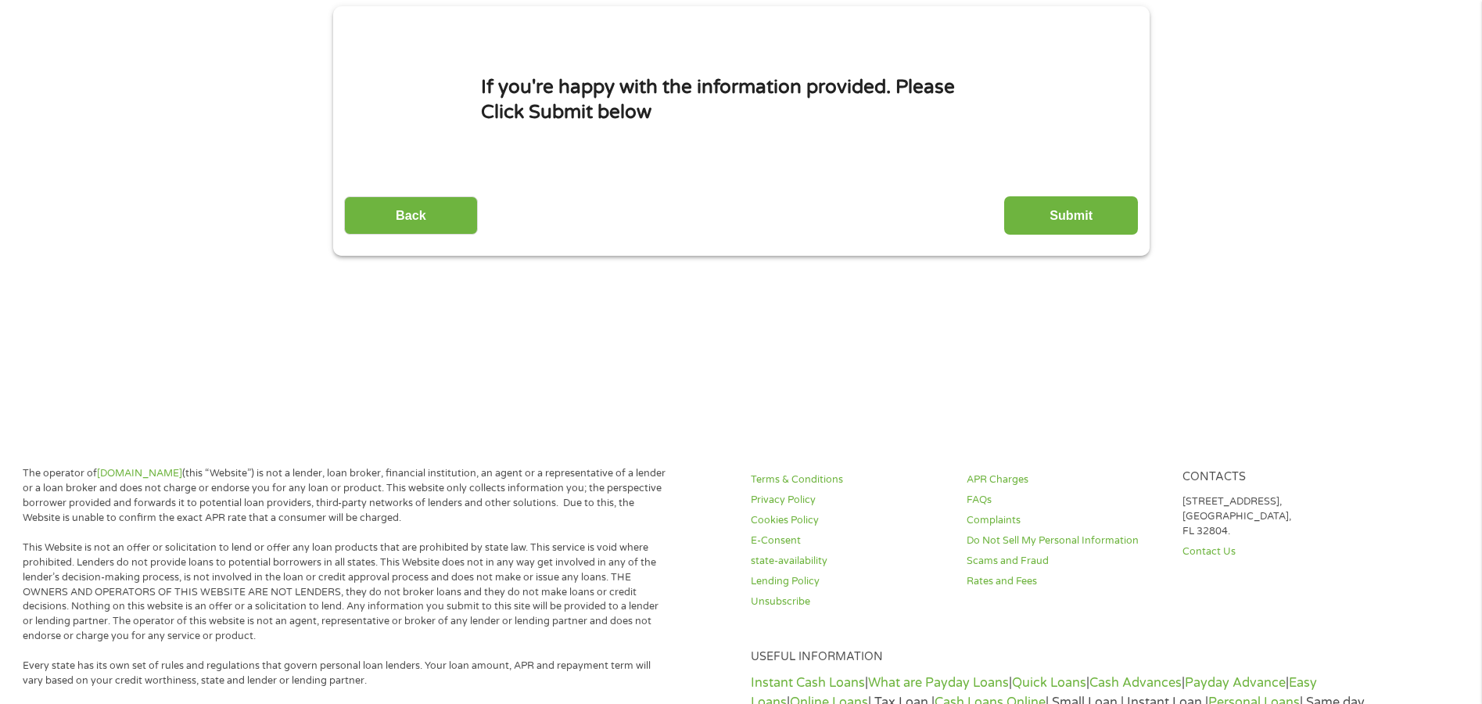
scroll to position [0, 0]
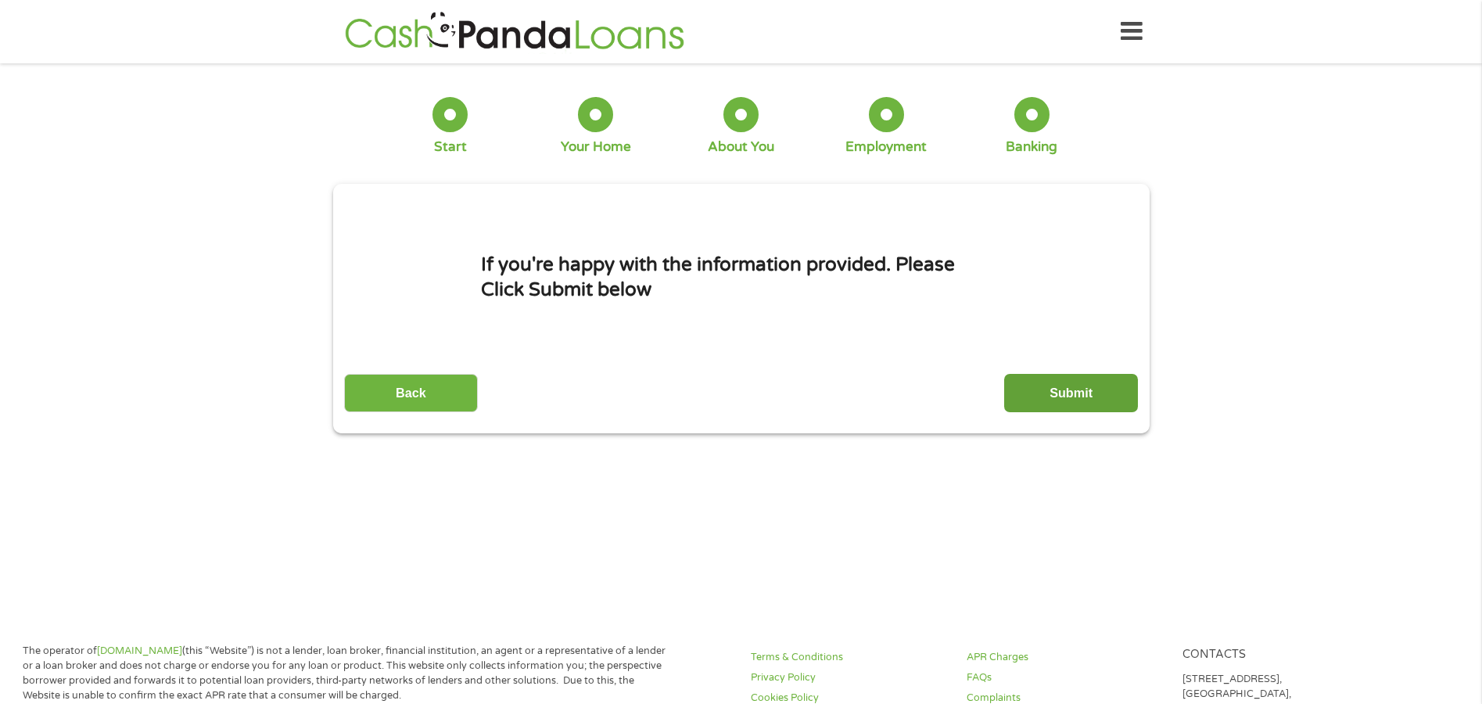
click at [1061, 380] on input "Submit" at bounding box center [1071, 393] width 134 height 38
